Goal: Information Seeking & Learning: Learn about a topic

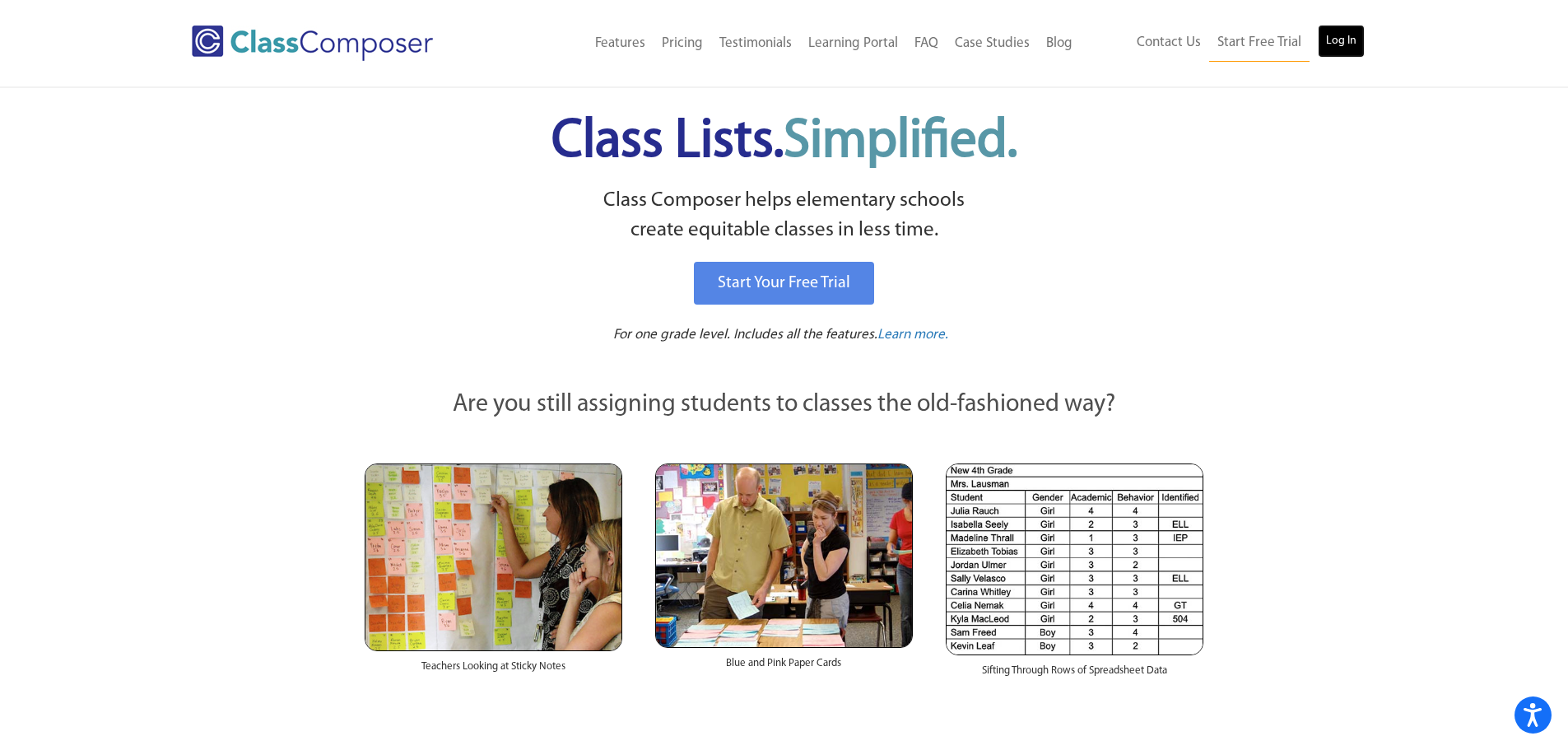
click at [1353, 44] on link "Log In" at bounding box center [1342, 41] width 47 height 33
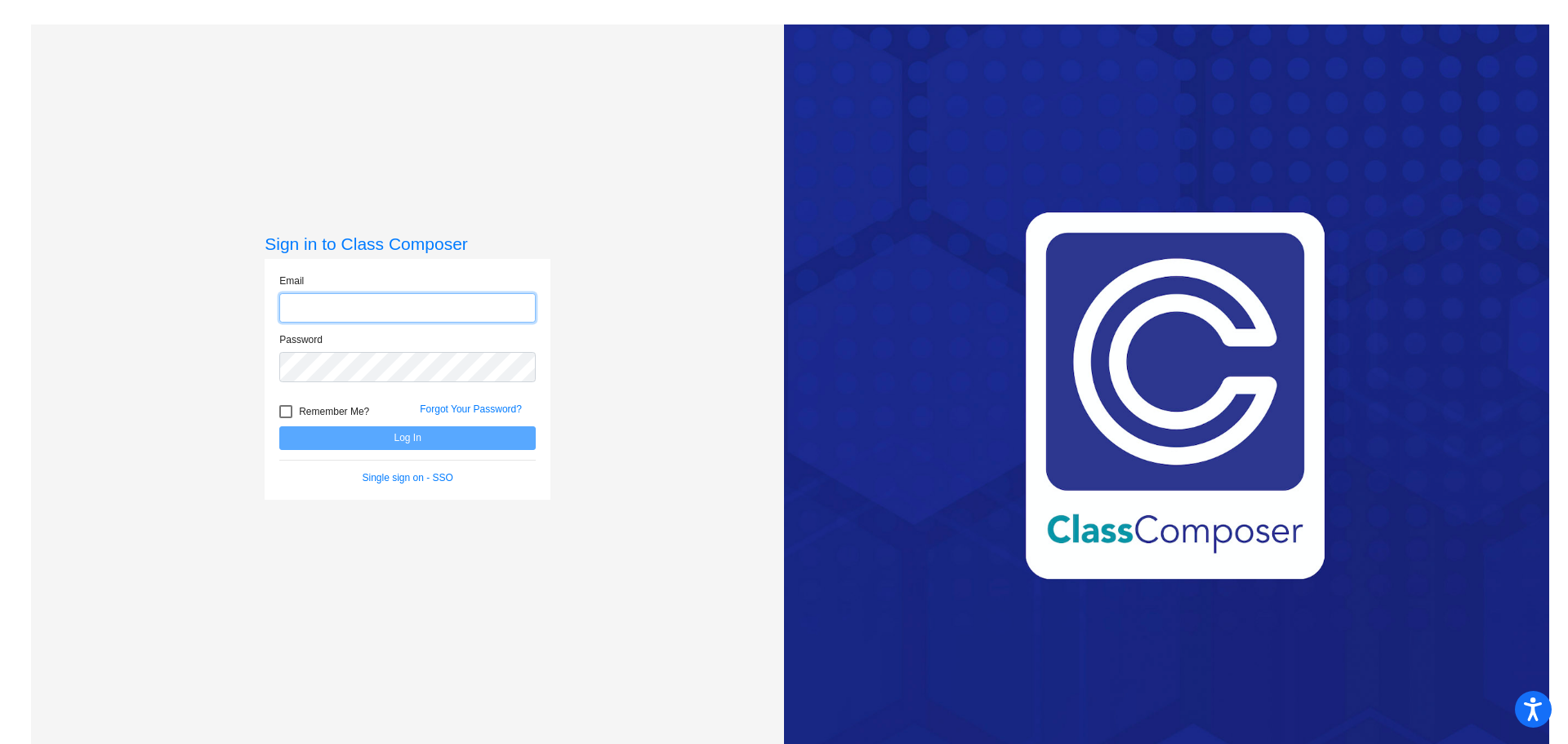
type input "[EMAIL_ADDRESS][DOMAIN_NAME]"
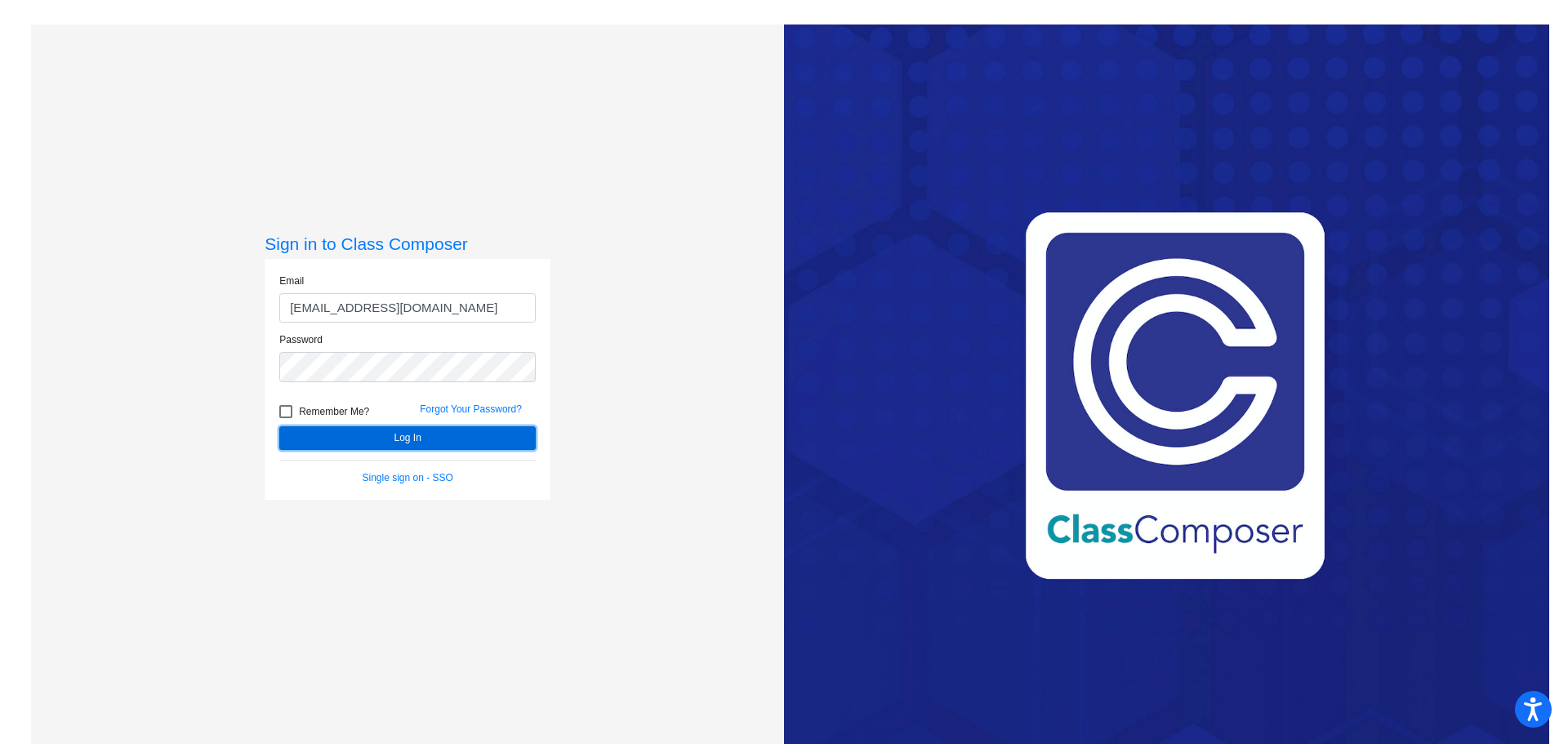
click at [424, 433] on button "Log In" at bounding box center [407, 437] width 257 height 23
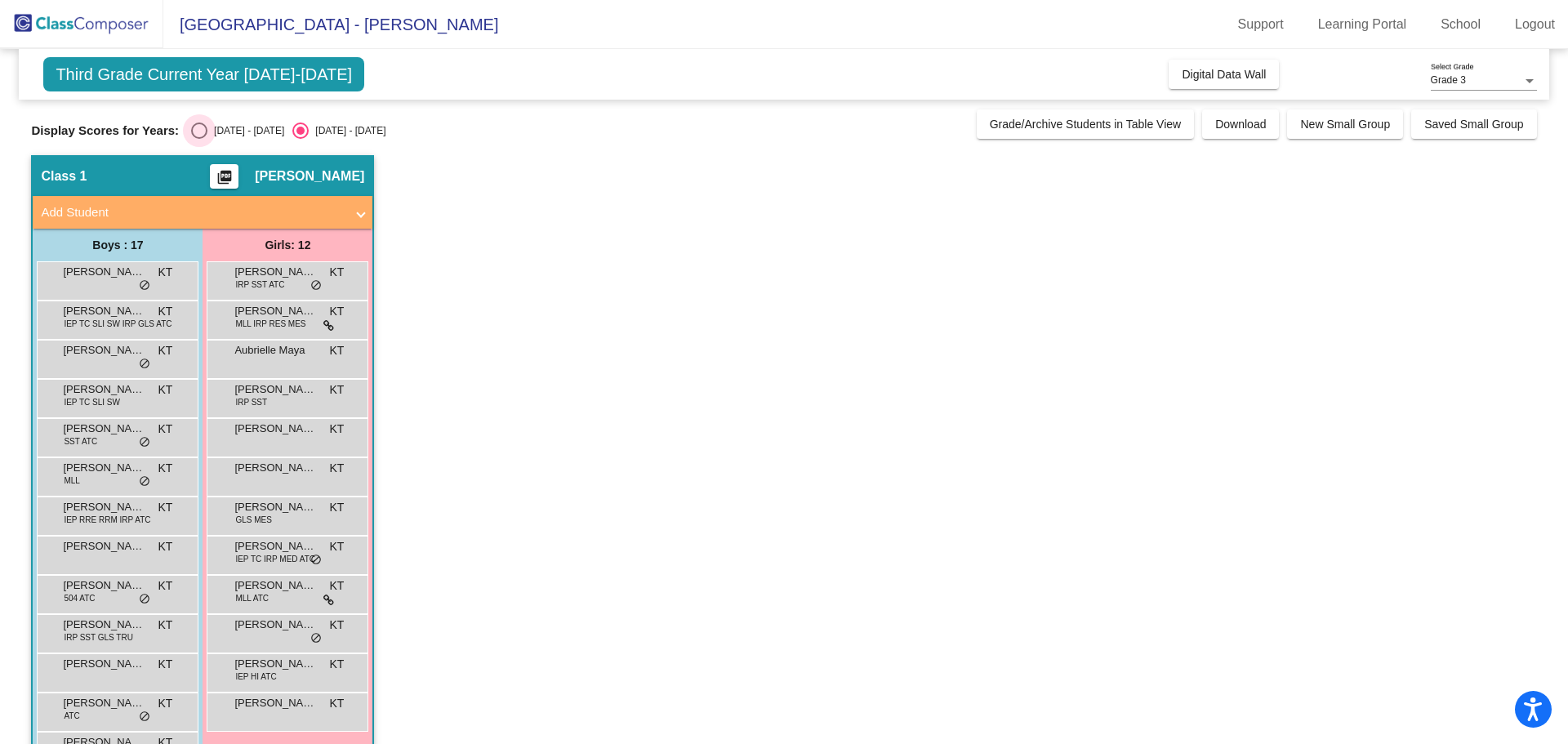
click at [216, 132] on div "2024 - 2025" at bounding box center [245, 130] width 77 height 15
click at [200, 139] on input "2024 - 2025" at bounding box center [199, 139] width 1 height 1
radio input "true"
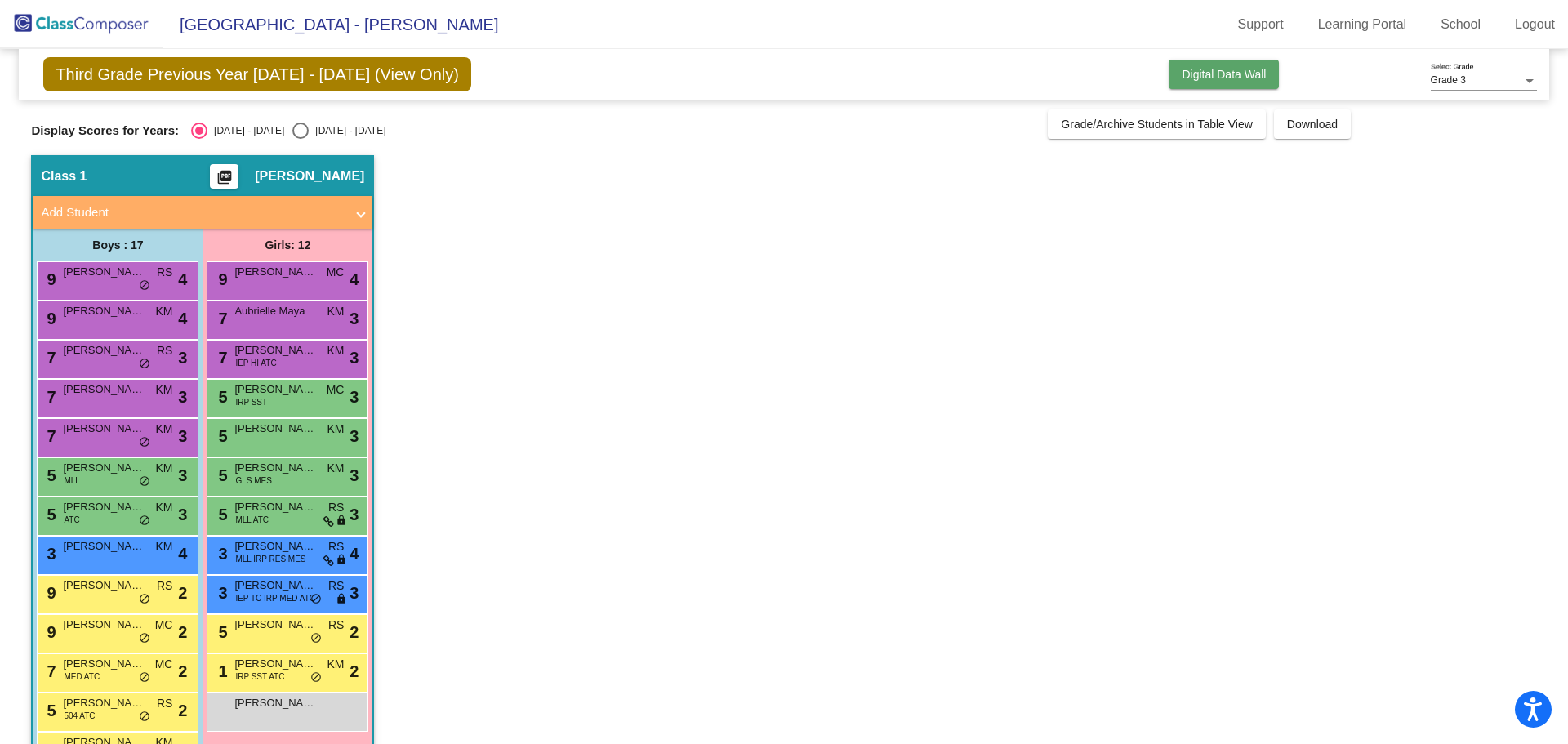
click at [1234, 70] on span "Digital Data Wall" at bounding box center [1223, 73] width 84 height 13
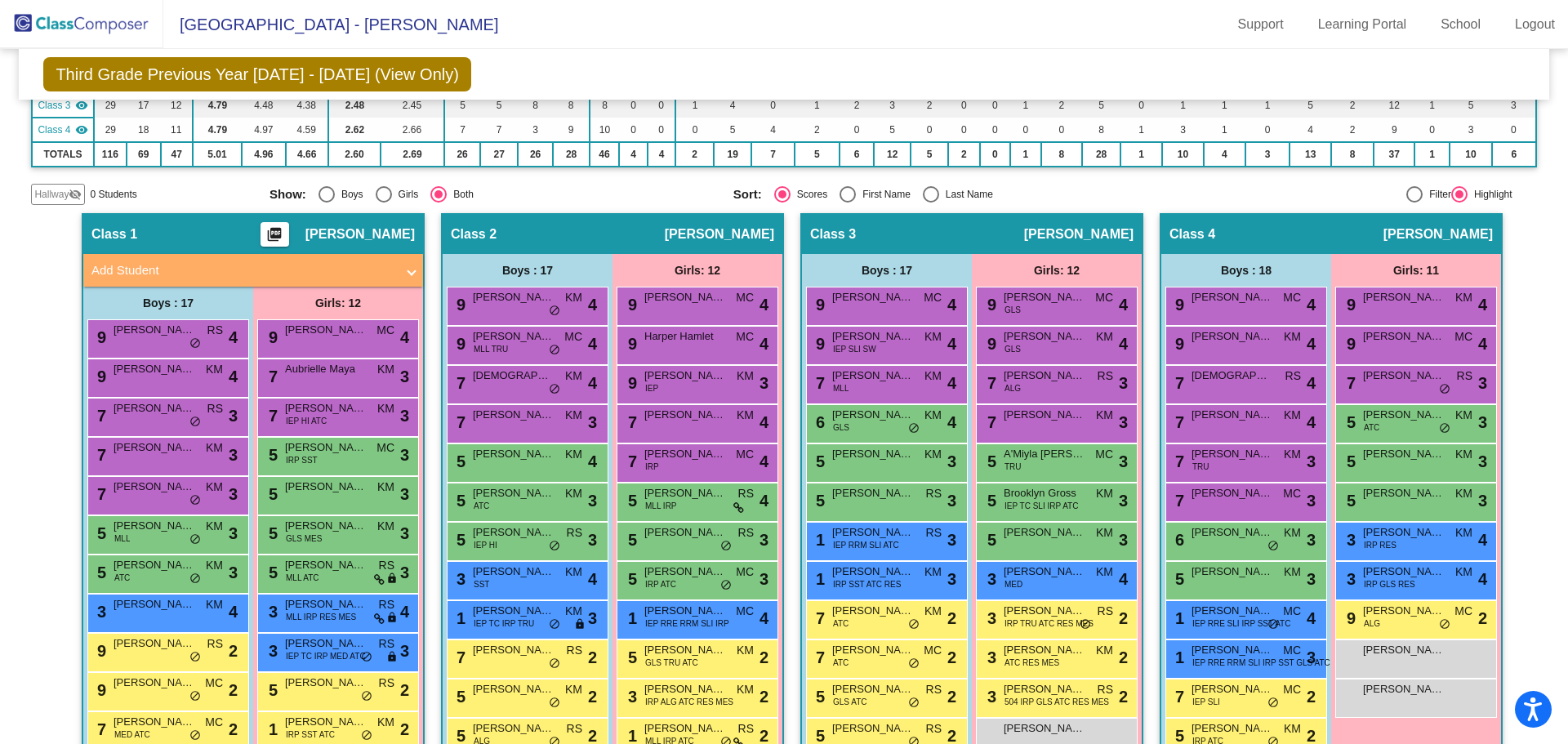
scroll to position [245, 0]
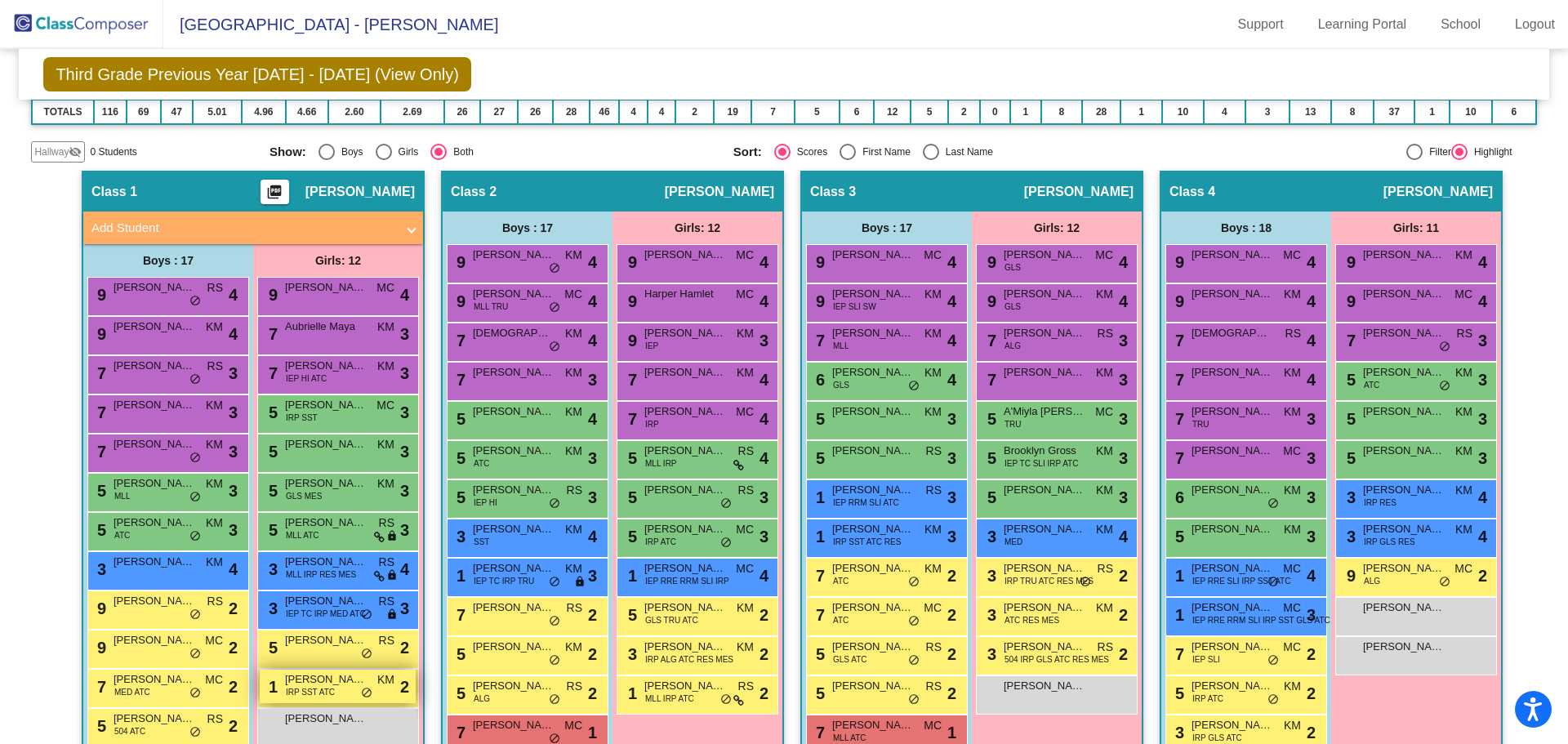
click at [342, 684] on span "Abbigale Pickerin" at bounding box center [326, 679] width 81 height 16
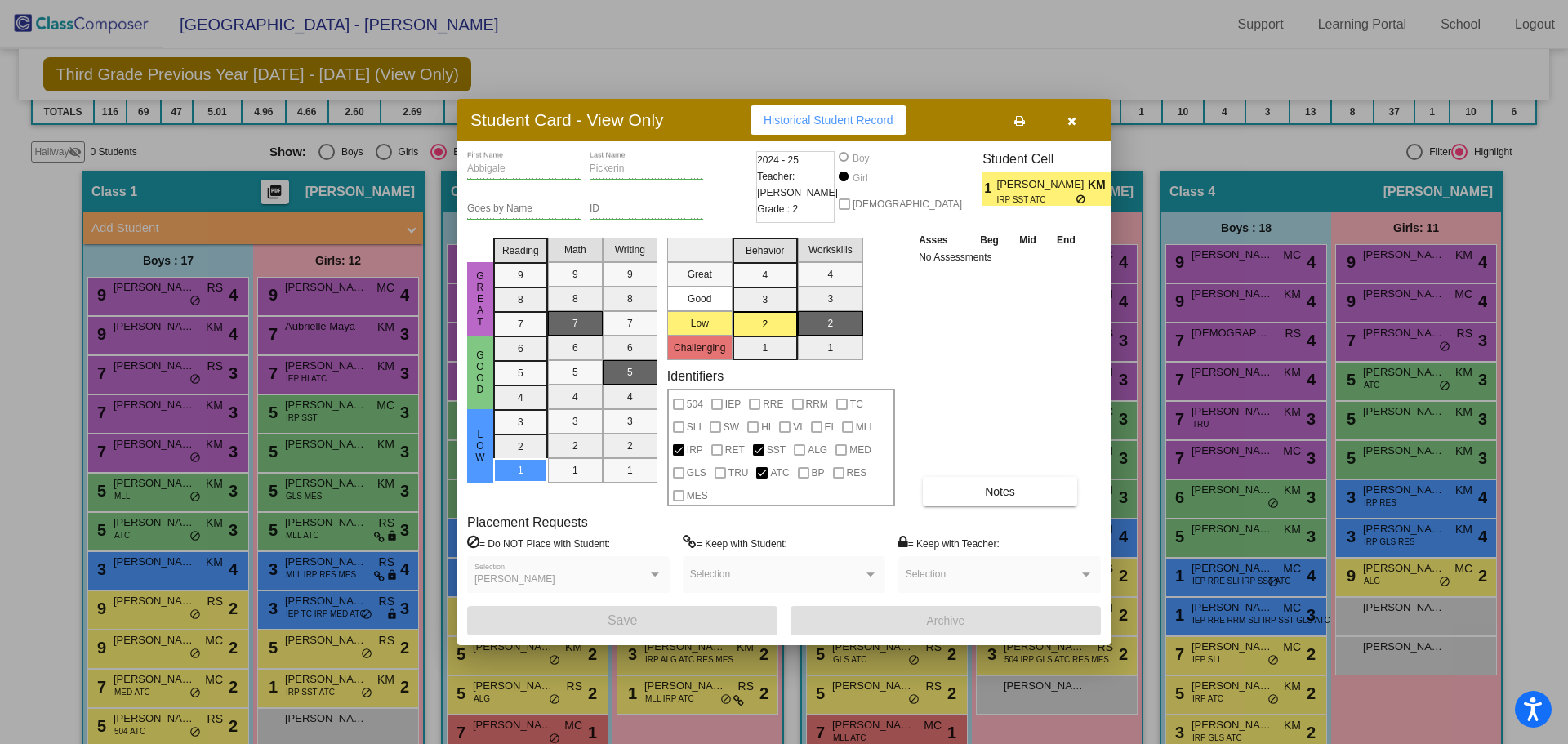
click at [1065, 121] on button "button" at bounding box center [1071, 120] width 52 height 29
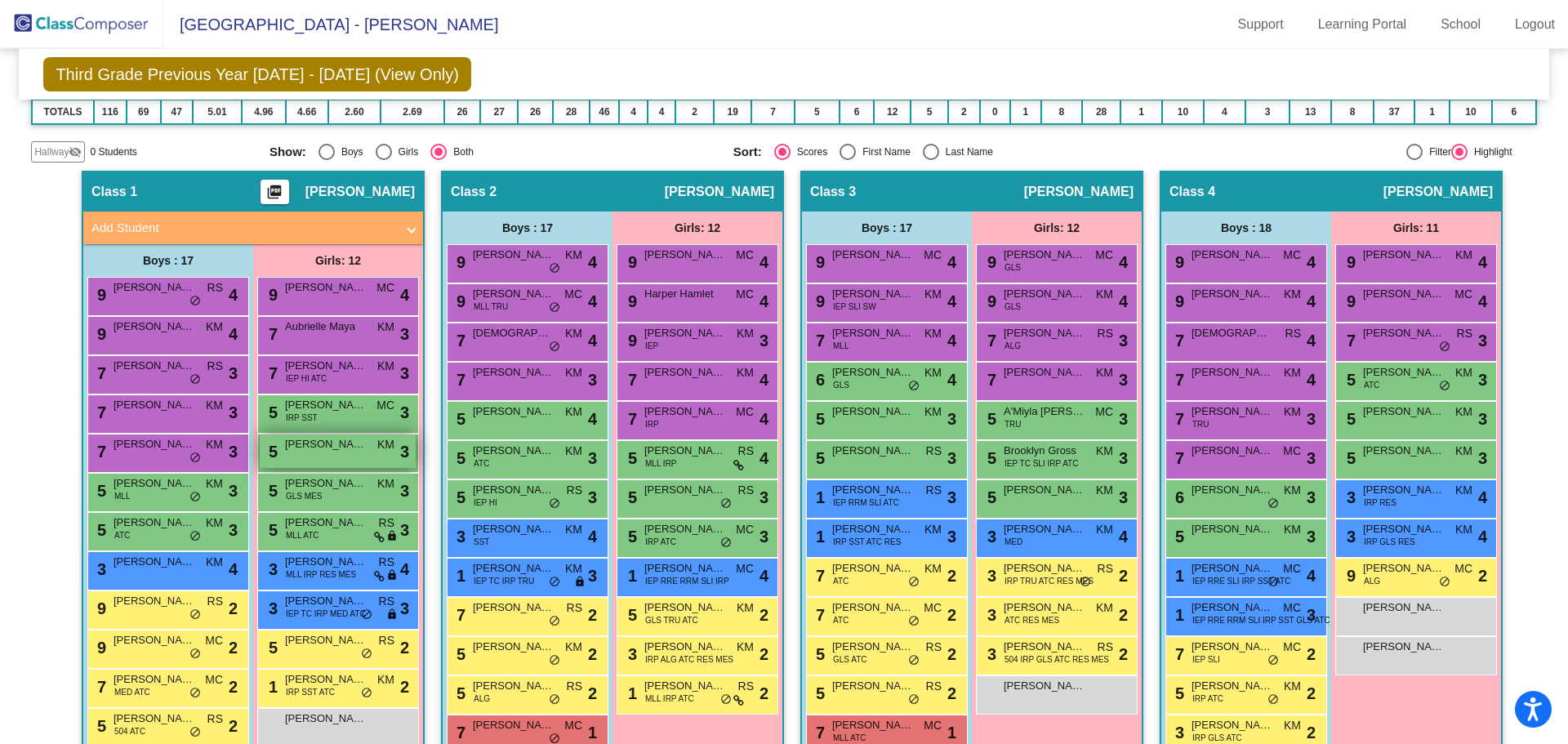
scroll to position [327, 0]
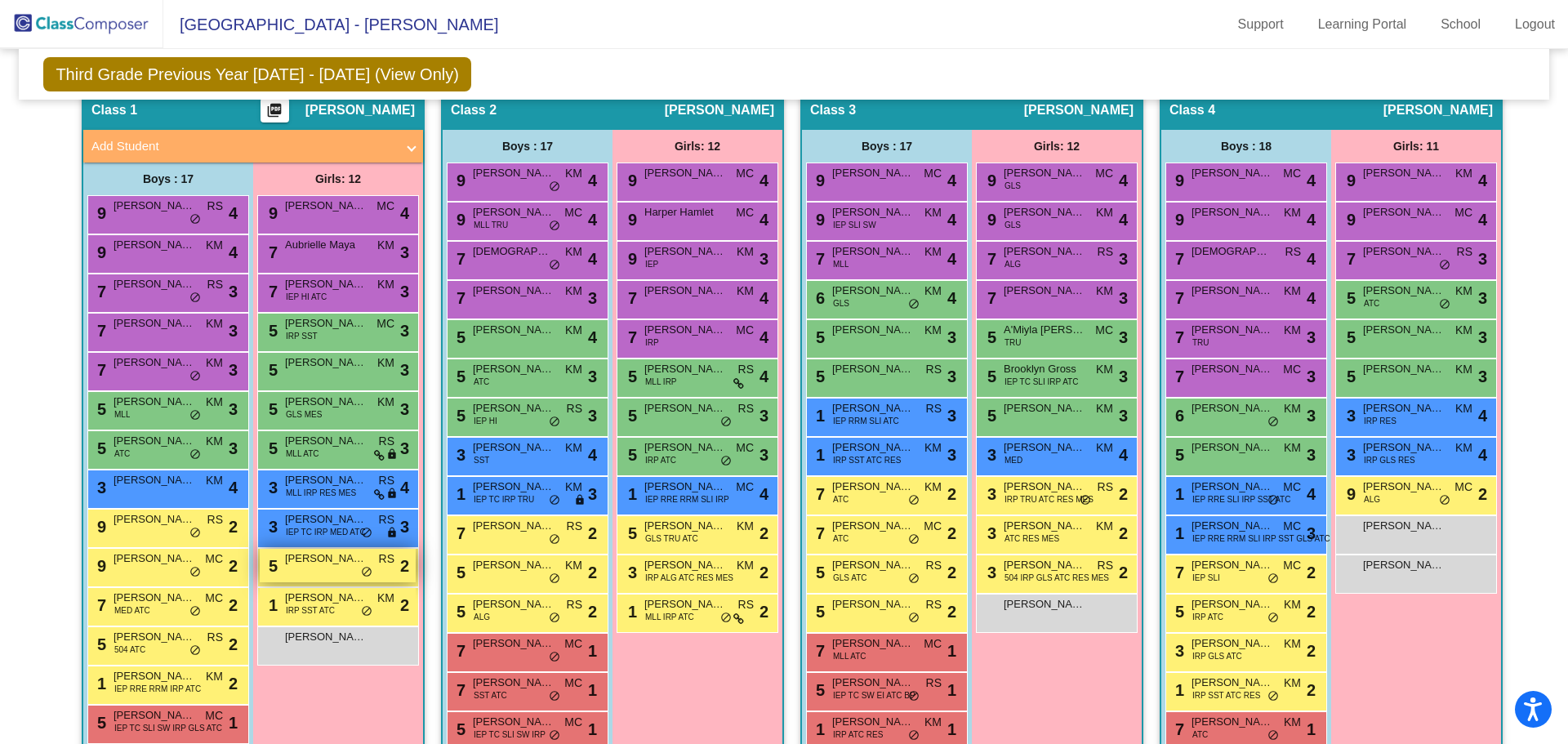
click at [357, 563] on span "Skylar Crosby" at bounding box center [326, 558] width 81 height 16
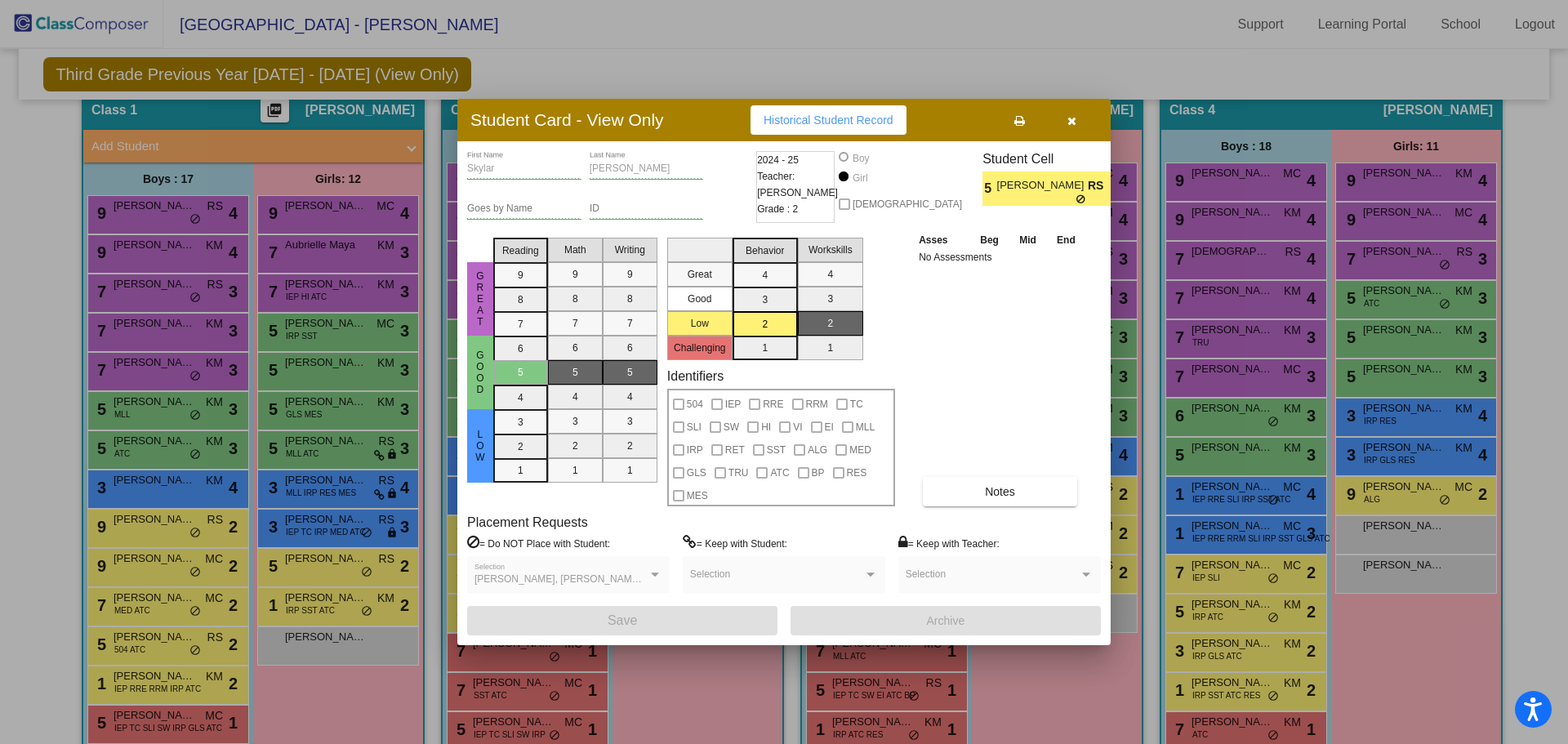
click at [329, 520] on div at bounding box center [784, 372] width 1568 height 744
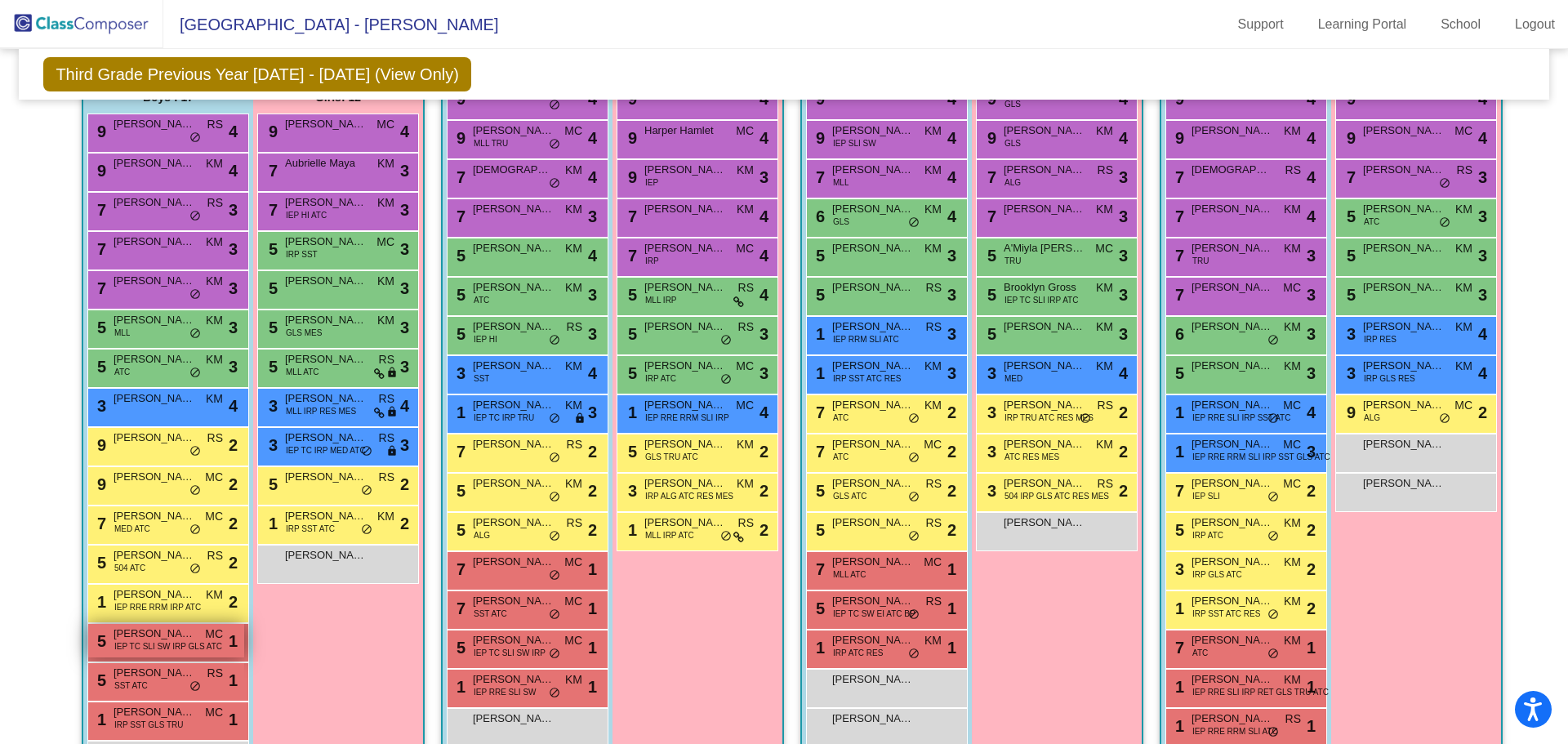
scroll to position [477, 0]
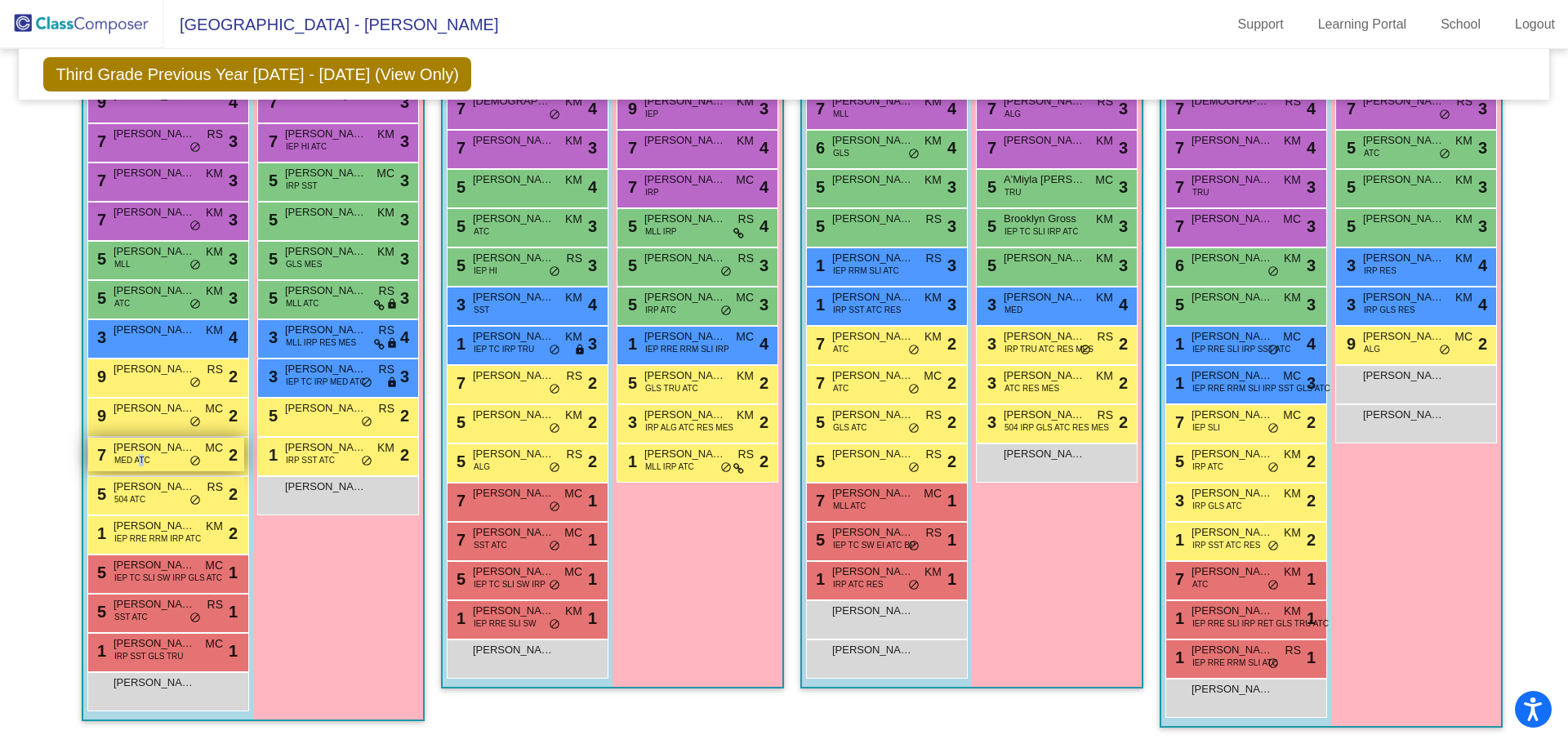
click at [138, 463] on span "MED ATC" at bounding box center [132, 460] width 36 height 12
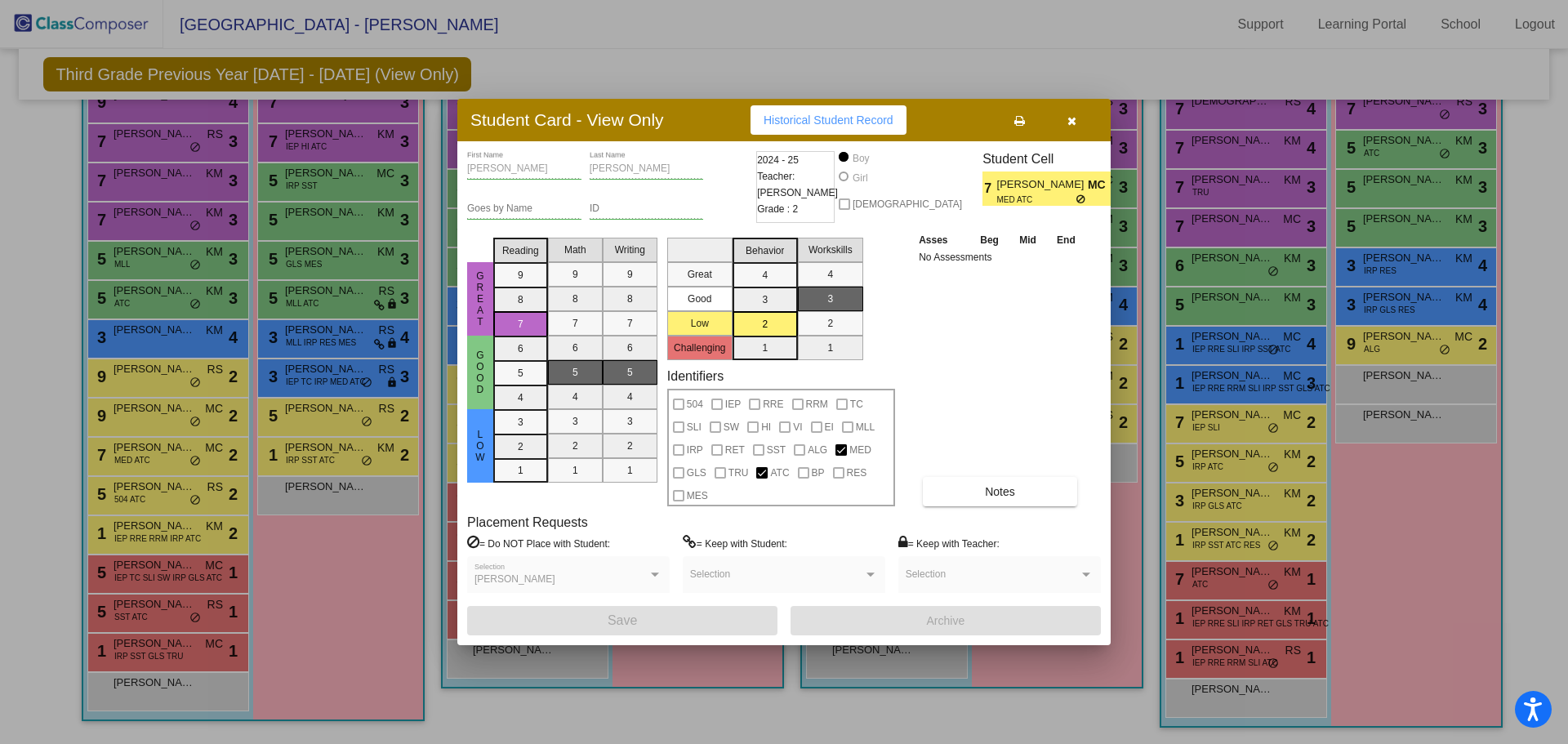
click at [180, 415] on div at bounding box center [784, 372] width 1568 height 744
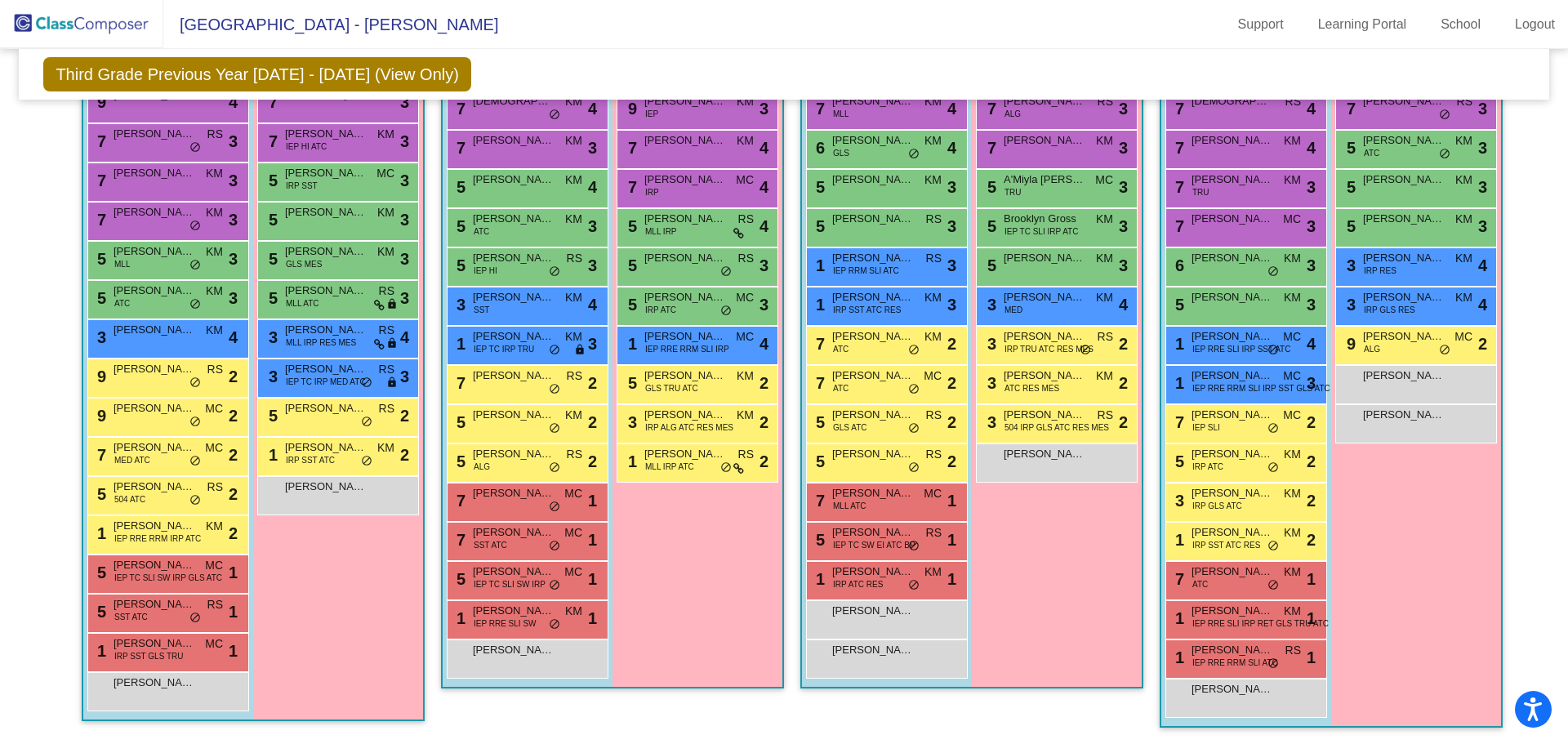
click at [180, 415] on span "Silas Brooks" at bounding box center [154, 408] width 81 height 16
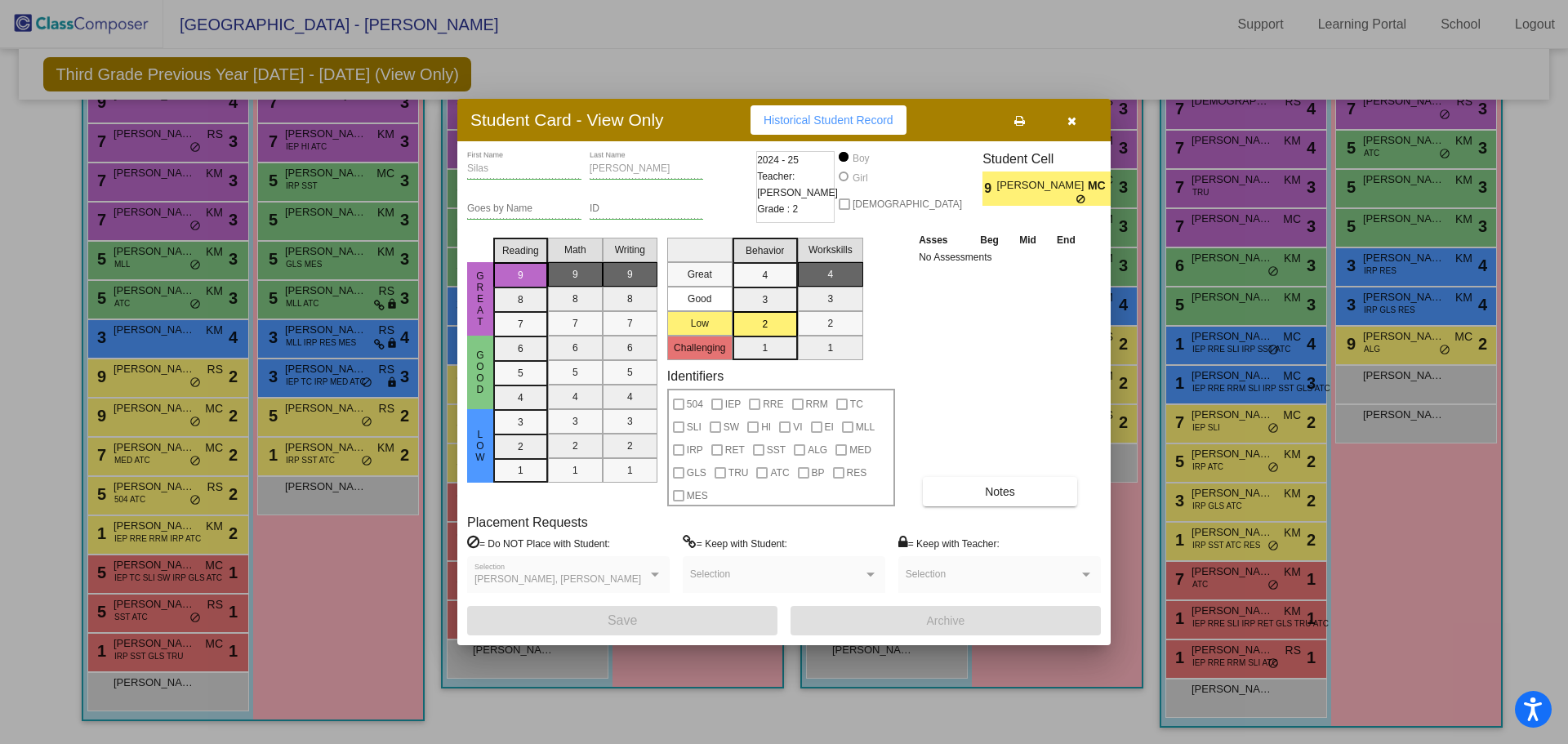
click at [1075, 122] on icon "button" at bounding box center [1072, 120] width 9 height 11
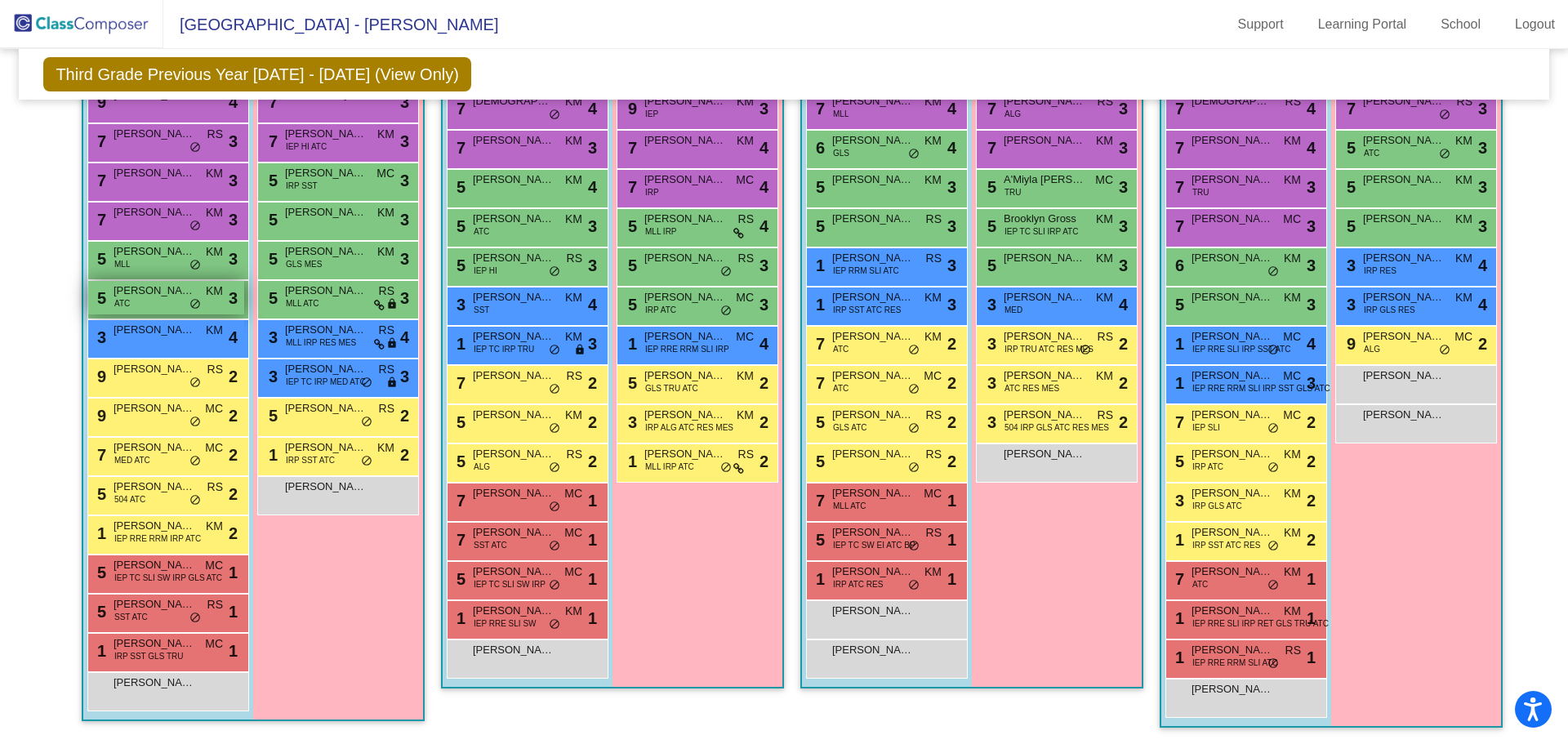
click at [179, 301] on div "5 Keyaan Chaudhry ATC KM lock do_not_disturb_alt 3" at bounding box center [166, 297] width 156 height 34
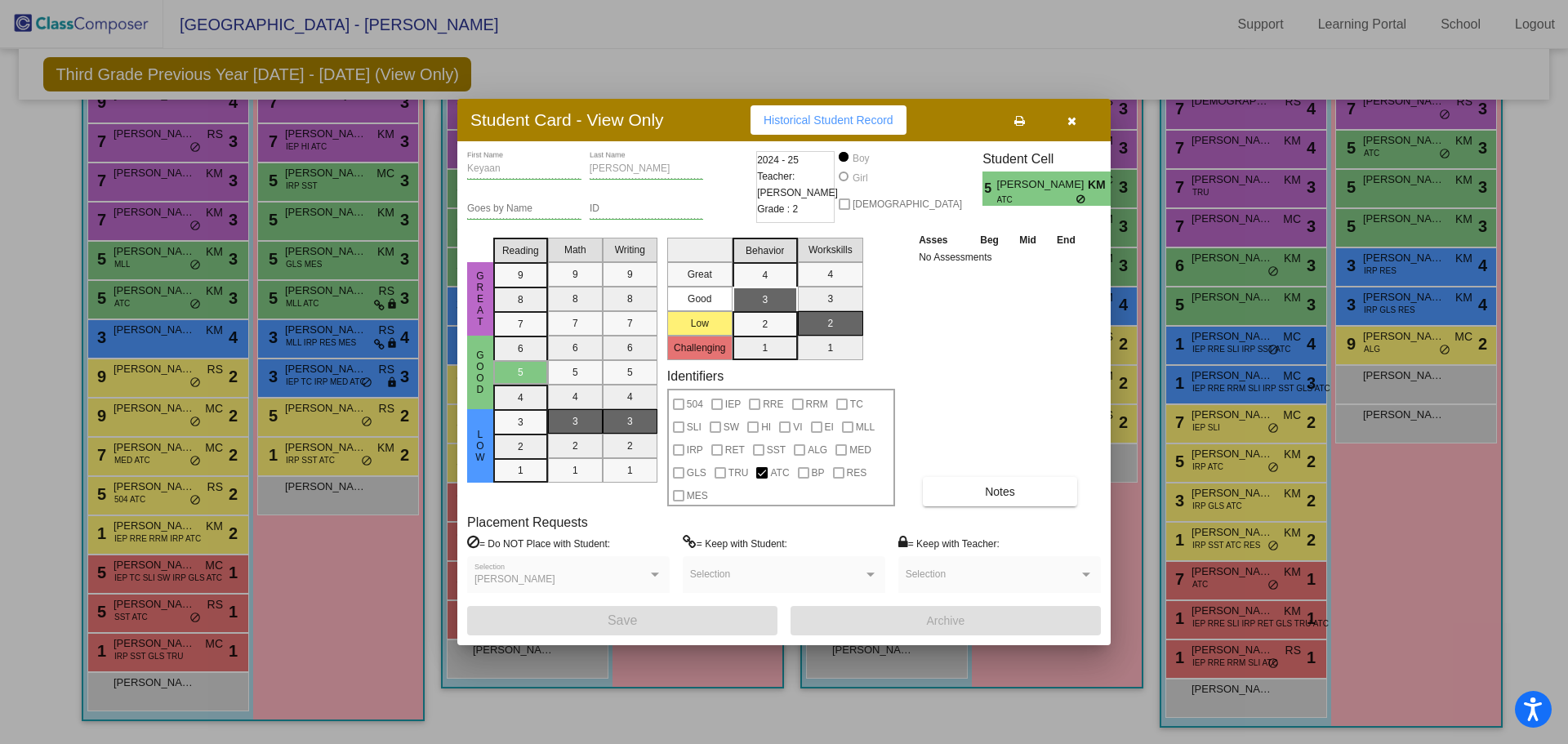
click at [162, 259] on div at bounding box center [784, 372] width 1568 height 744
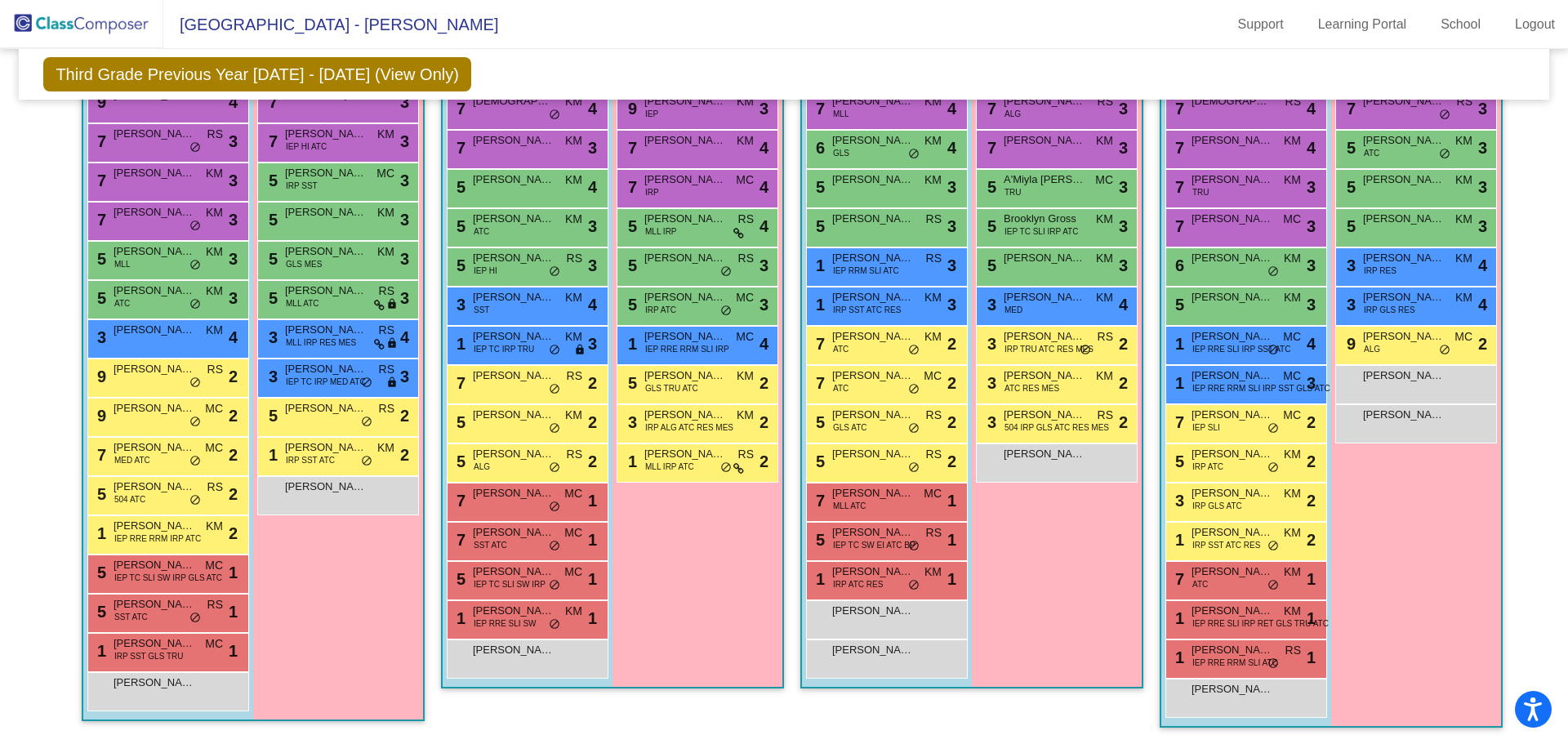
click at [162, 259] on div "5 Gabriel Sarhan MLL KM lock do_not_disturb_alt 3" at bounding box center [166, 258] width 156 height 34
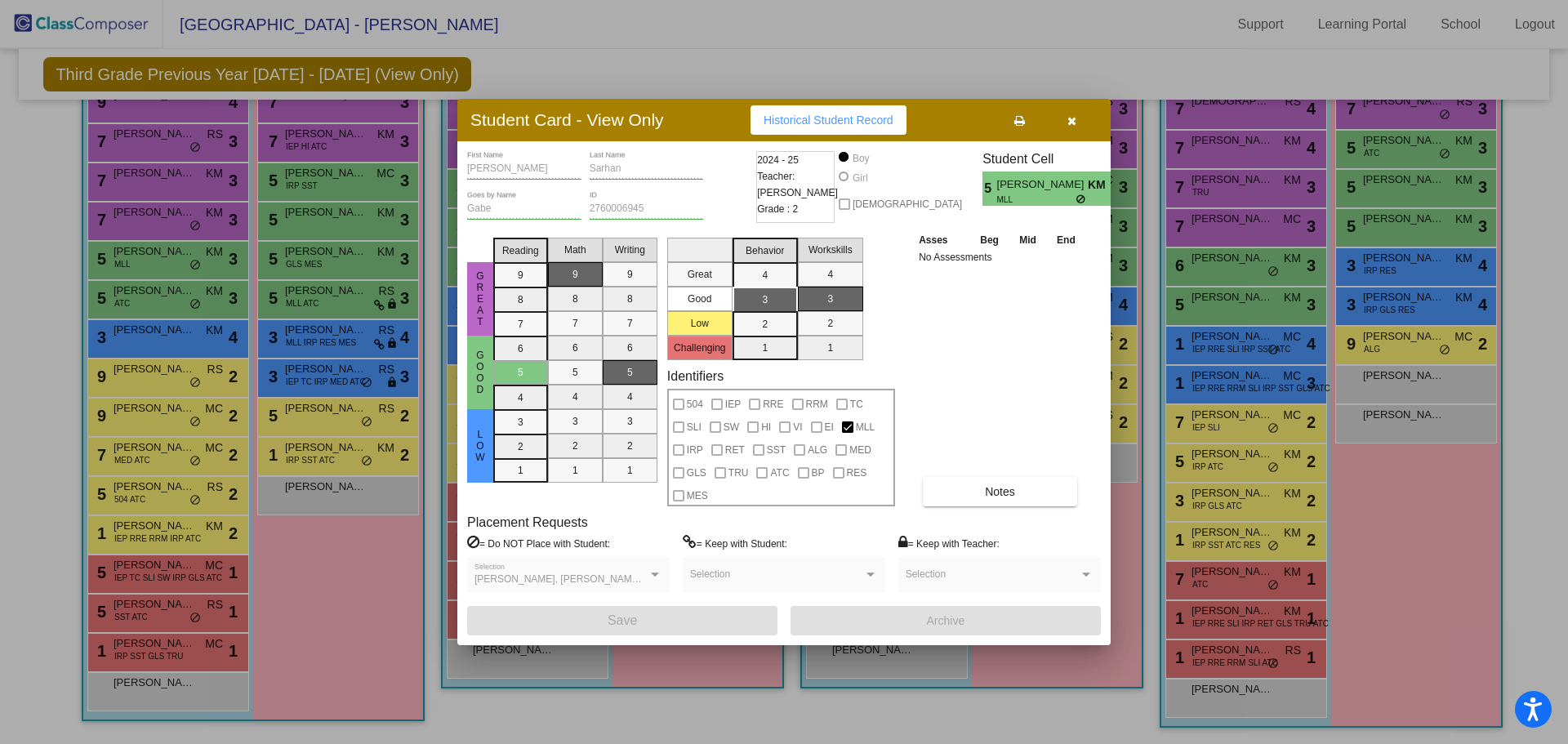
click at [776, 59] on div at bounding box center [784, 372] width 1568 height 744
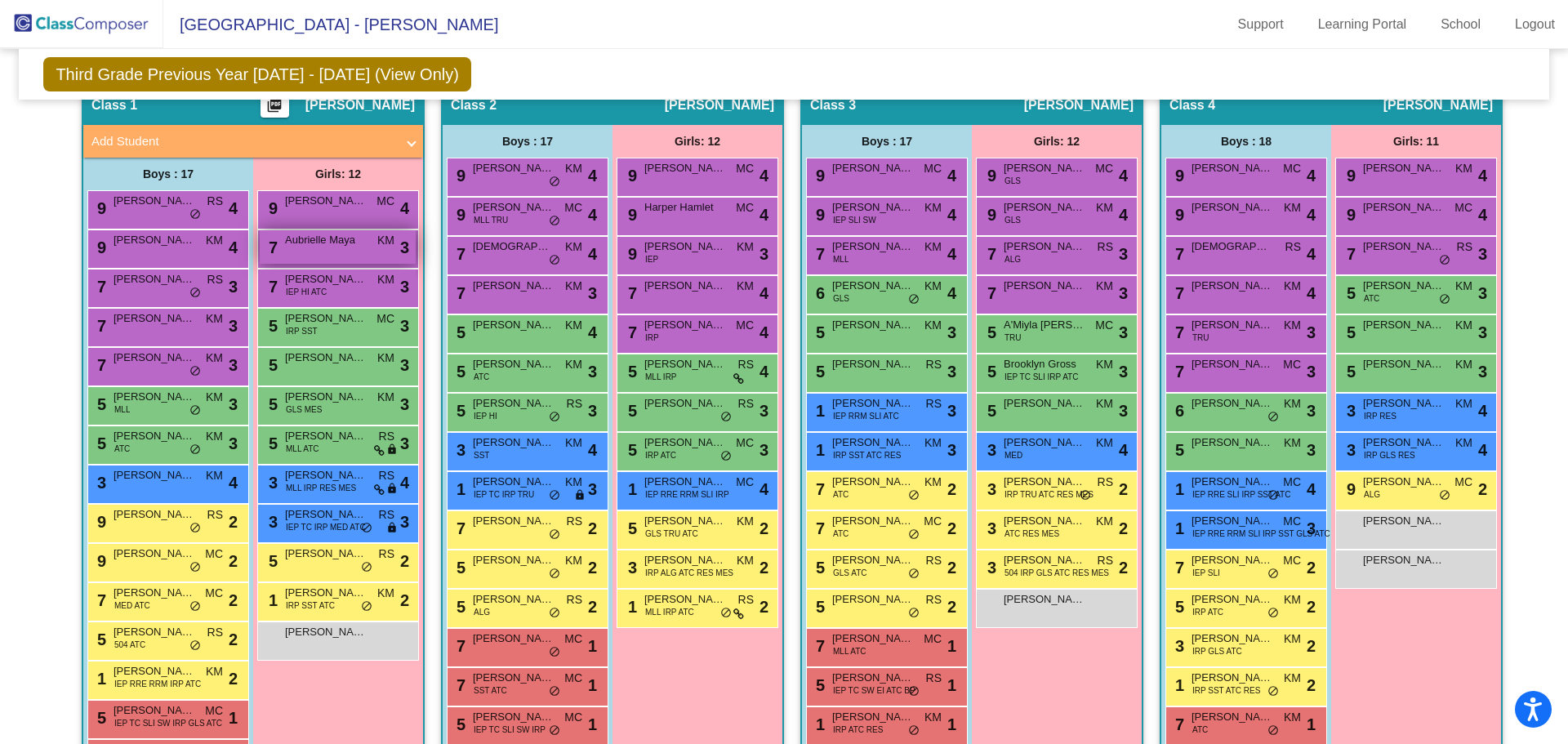
scroll to position [314, 0]
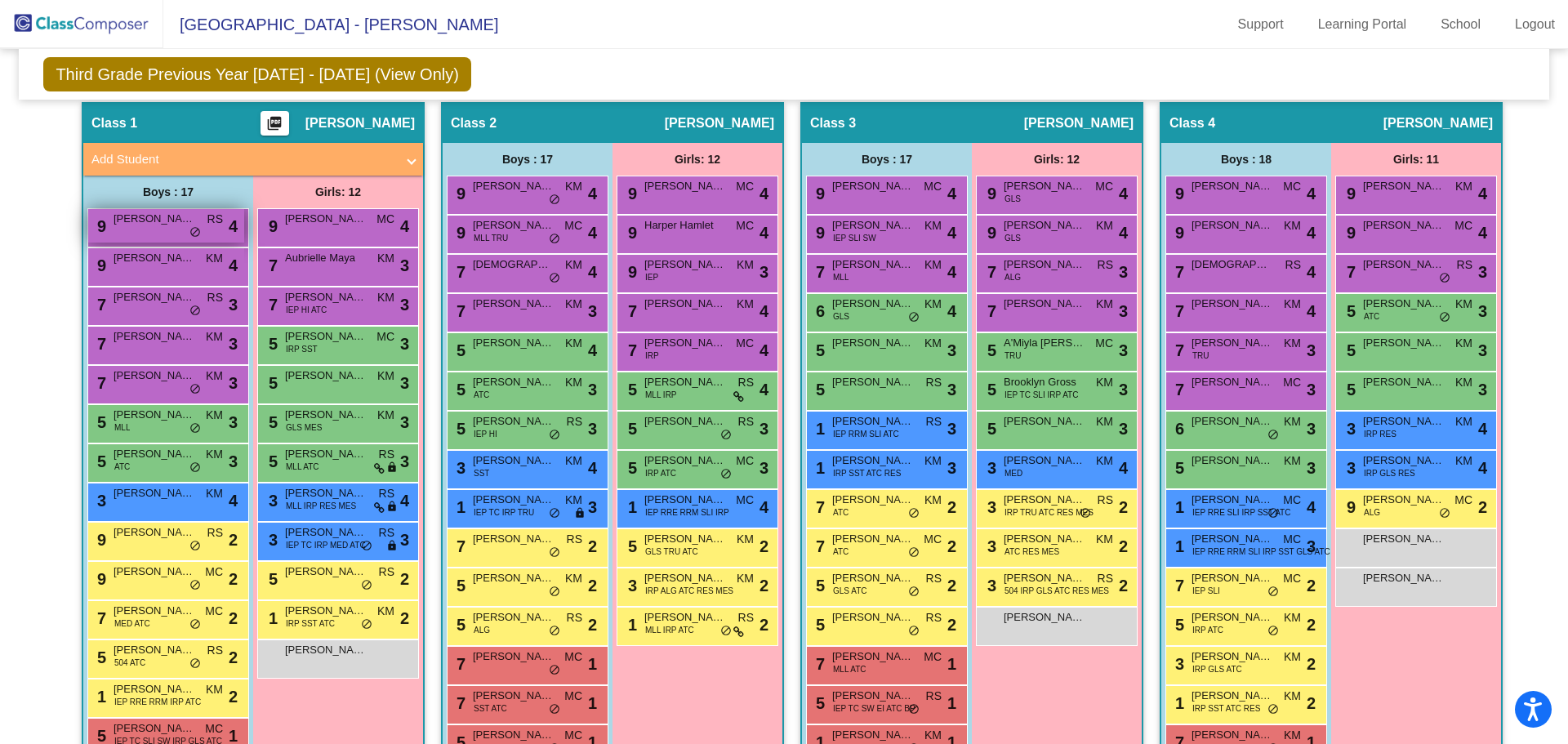
click at [188, 219] on span "Callen Kimball" at bounding box center [154, 219] width 81 height 16
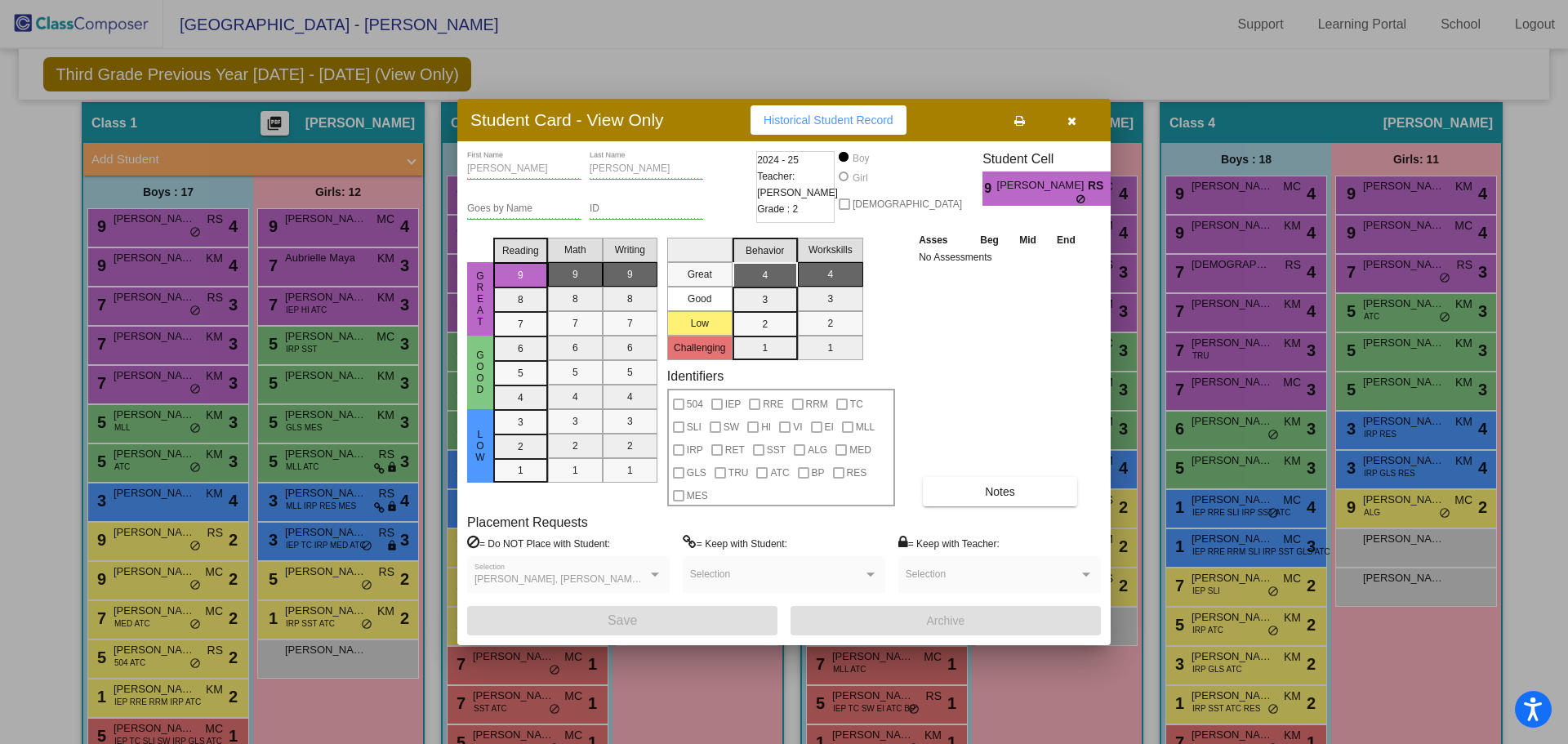
click at [1083, 124] on button "button" at bounding box center [1071, 120] width 52 height 29
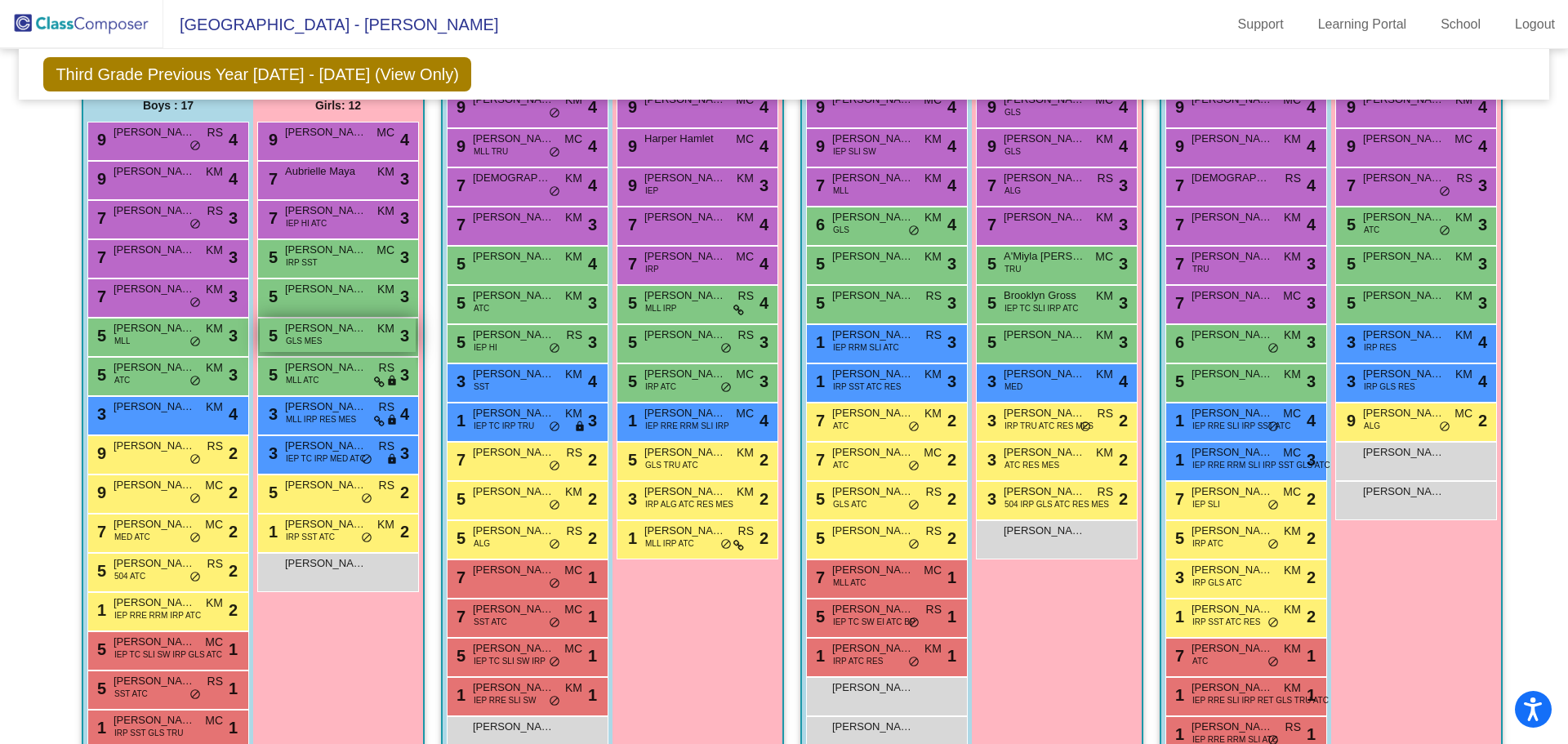
scroll to position [477, 0]
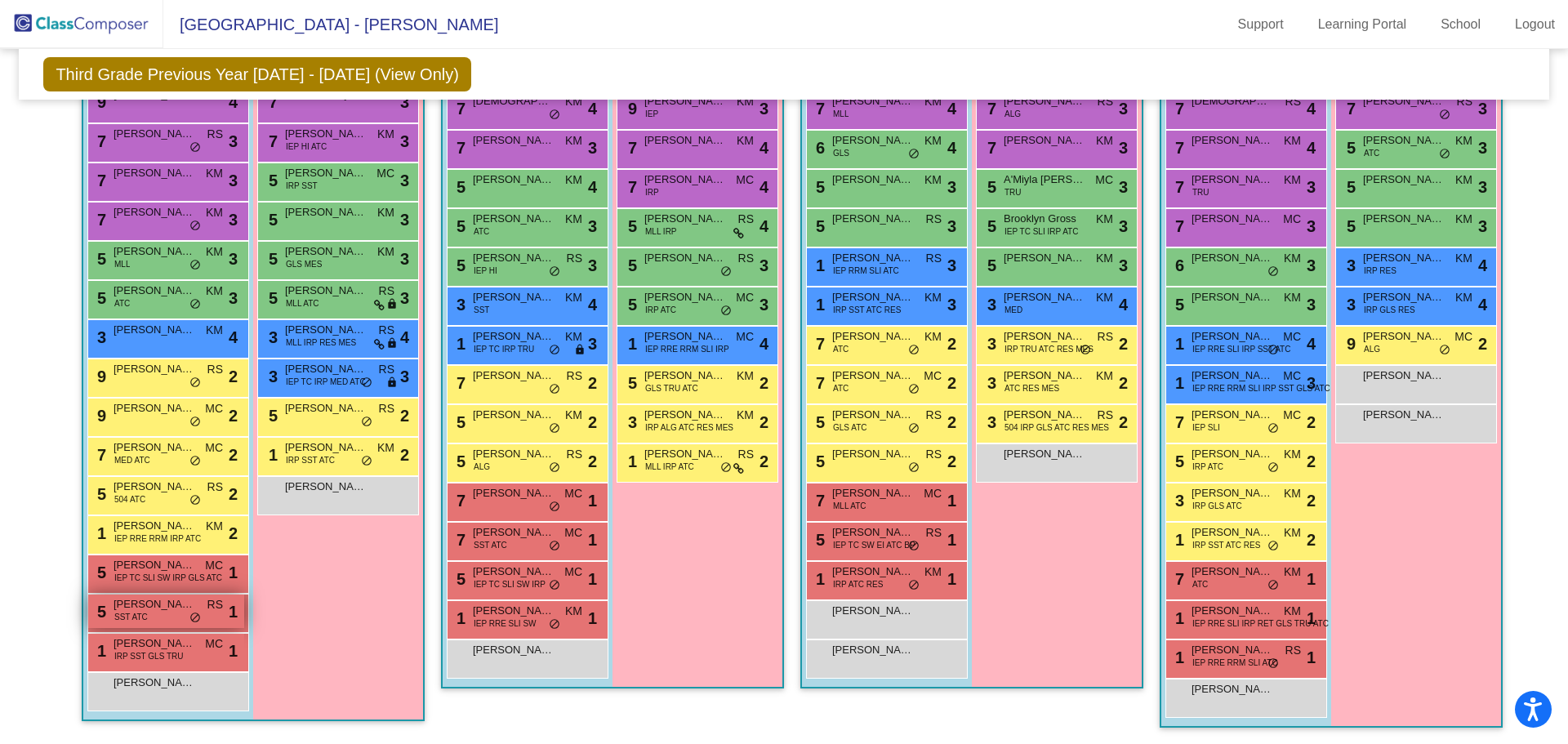
click at [175, 615] on div "5 DaKahri Allen SST ATC RS lock do_not_disturb_alt 1" at bounding box center [166, 611] width 156 height 34
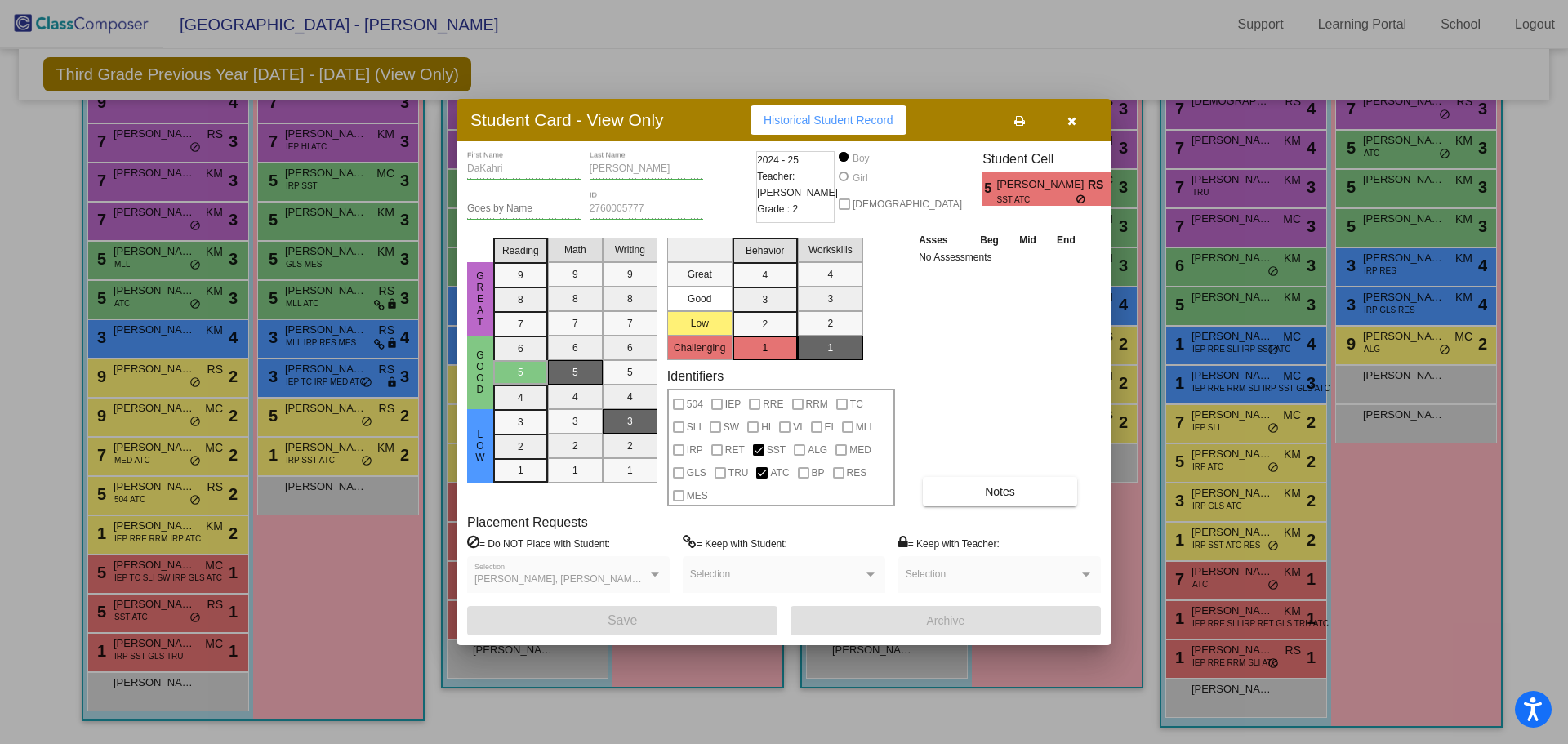
click at [1076, 124] on button "button" at bounding box center [1071, 120] width 52 height 29
